Goal: Task Accomplishment & Management: Use online tool/utility

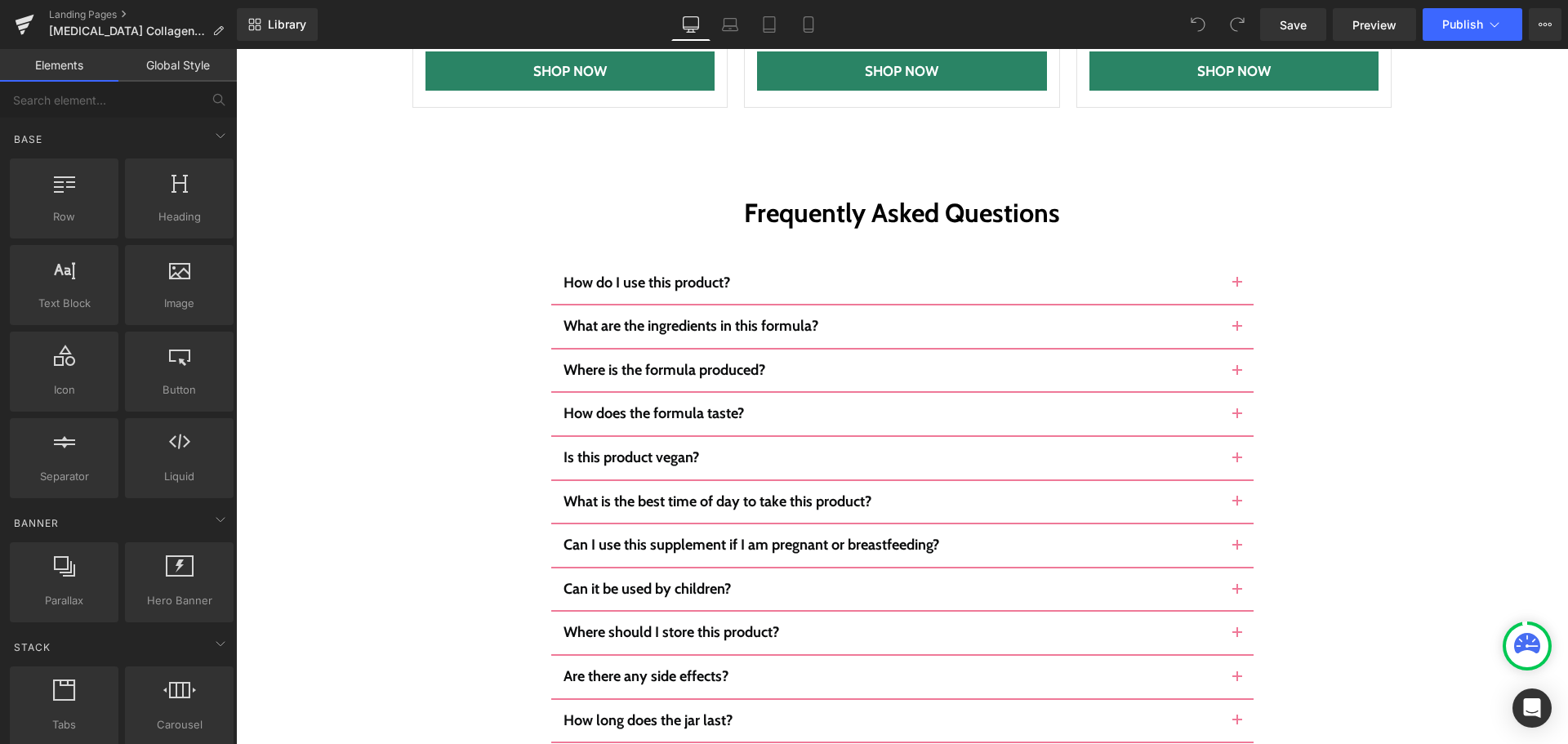
scroll to position [6695, 0]
